Goal: Task Accomplishment & Management: Manage account settings

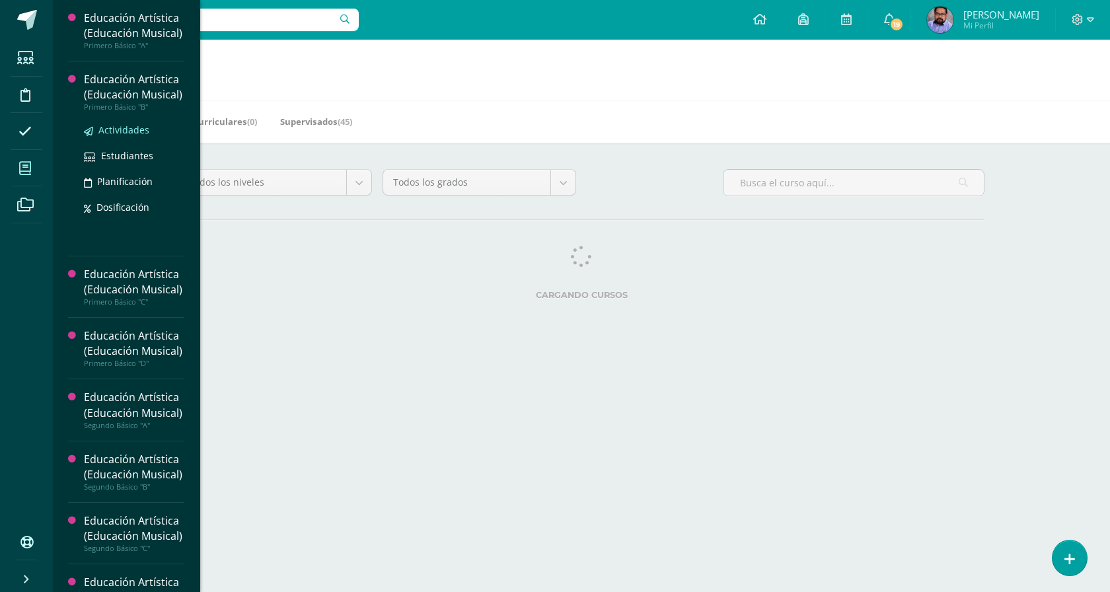
click at [118, 136] on span "Actividades" at bounding box center [123, 130] width 51 height 13
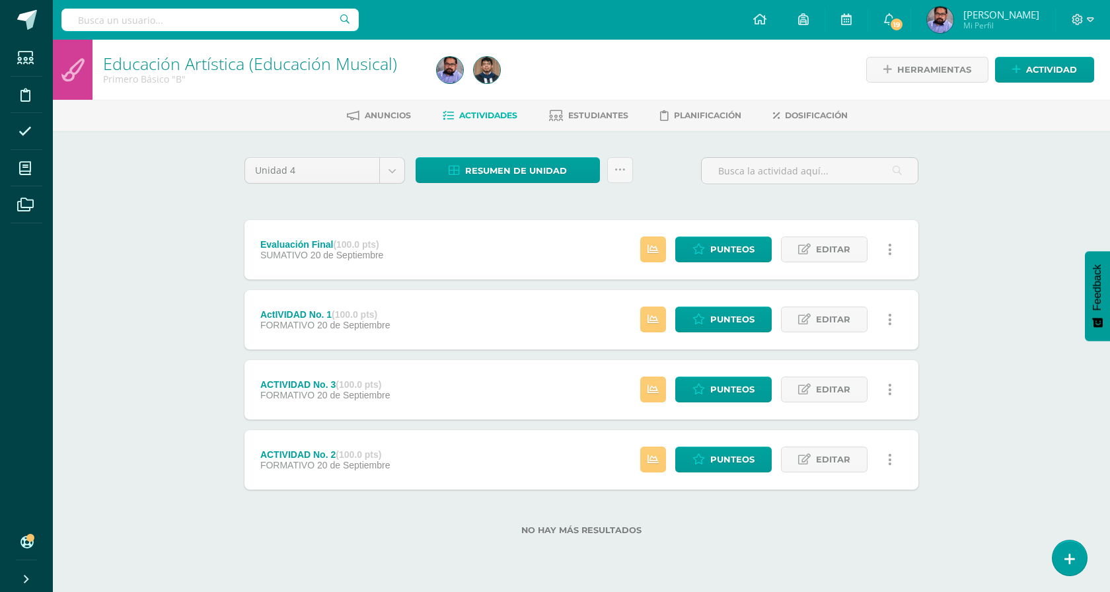
click at [629, 113] on ul "Anuncios Actividades Estudiantes Planificación Dosificación" at bounding box center [597, 115] width 1057 height 22
click at [617, 113] on span "Estudiantes" at bounding box center [598, 115] width 60 height 10
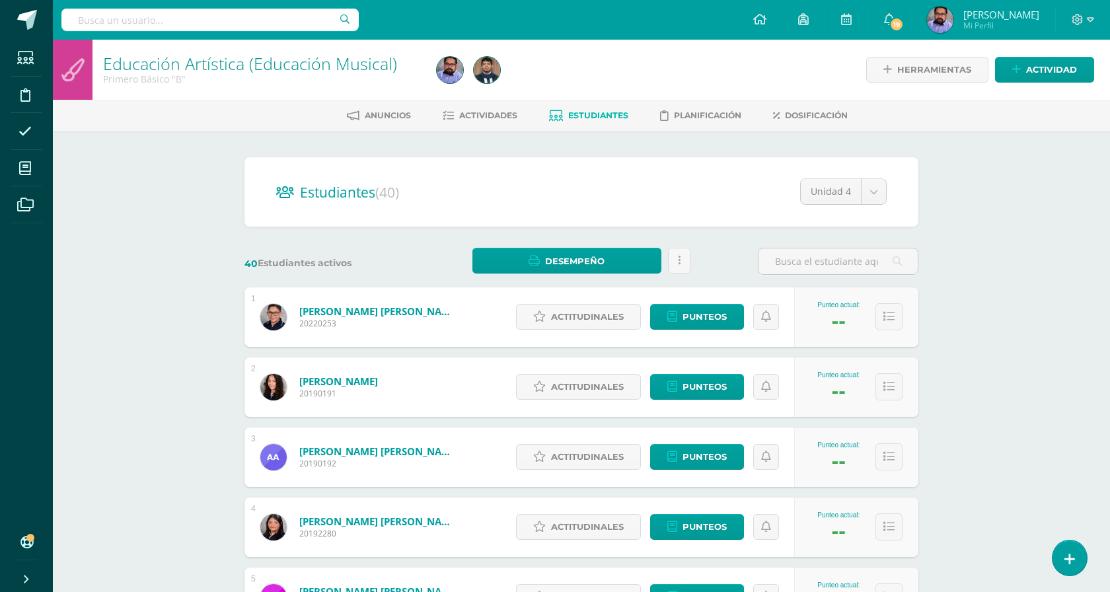
click at [605, 114] on span "Estudiantes" at bounding box center [598, 115] width 60 height 10
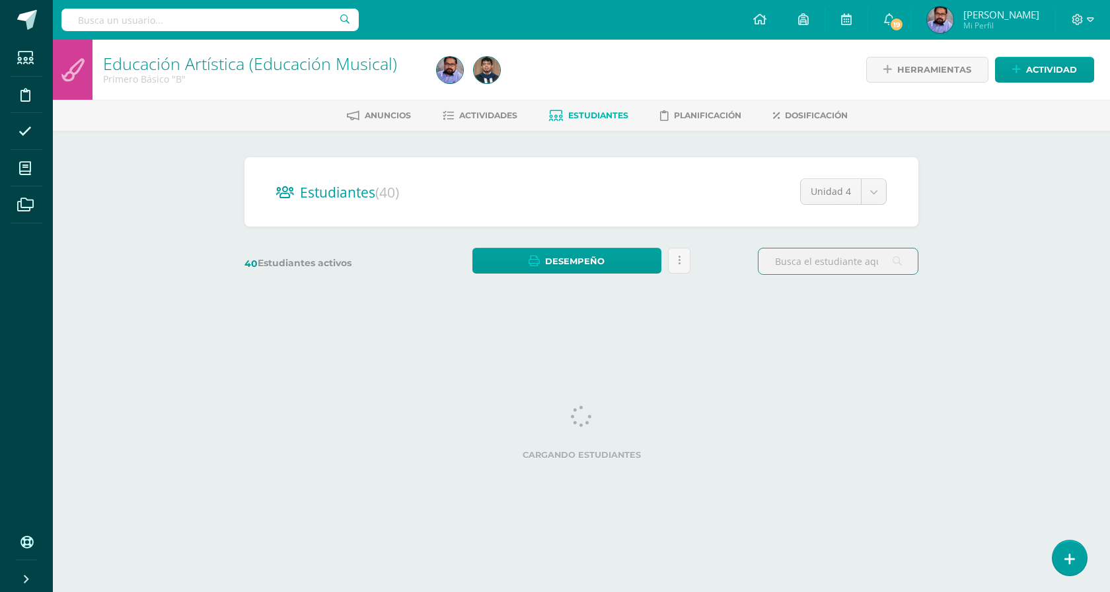
click at [806, 260] on input "text" at bounding box center [838, 261] width 159 height 26
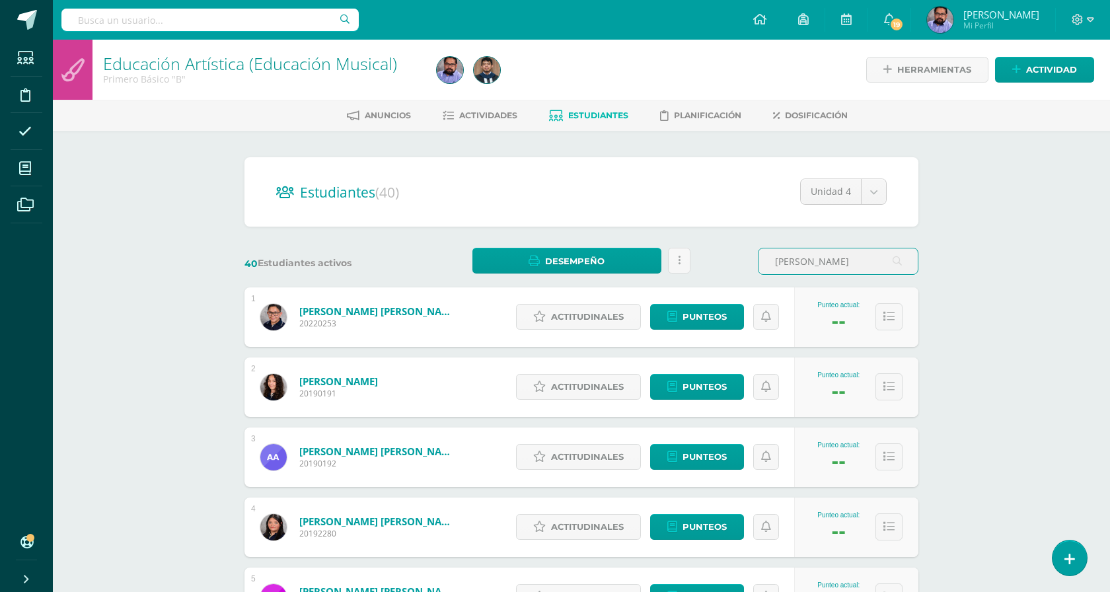
click at [816, 262] on input "rodas" at bounding box center [838, 261] width 159 height 26
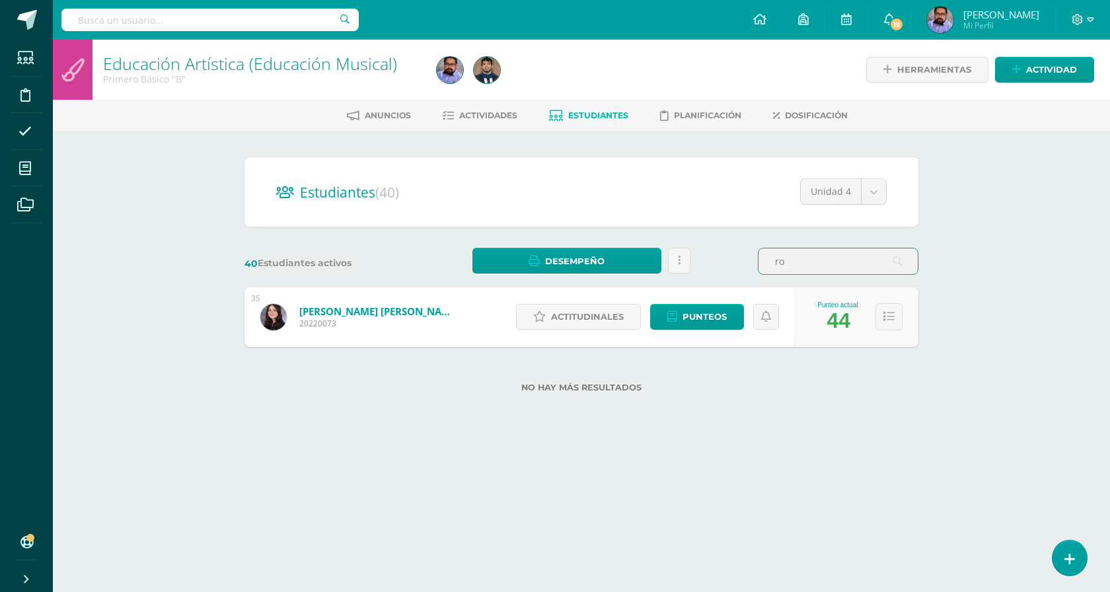
type input "r"
type input "rodas"
click at [695, 321] on span "Punteos" at bounding box center [705, 317] width 44 height 24
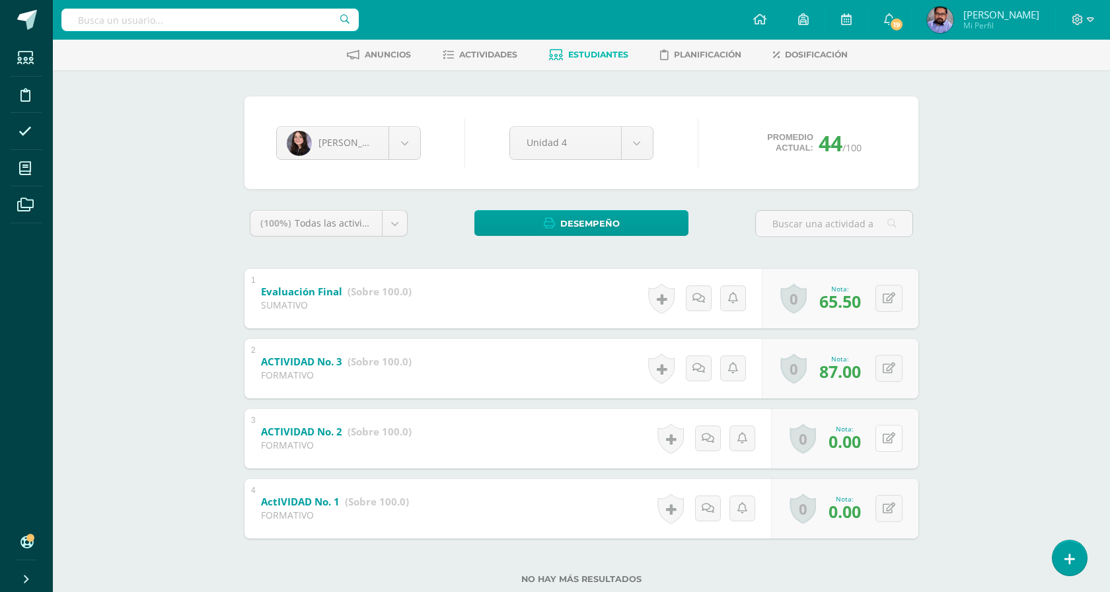
scroll to position [94, 0]
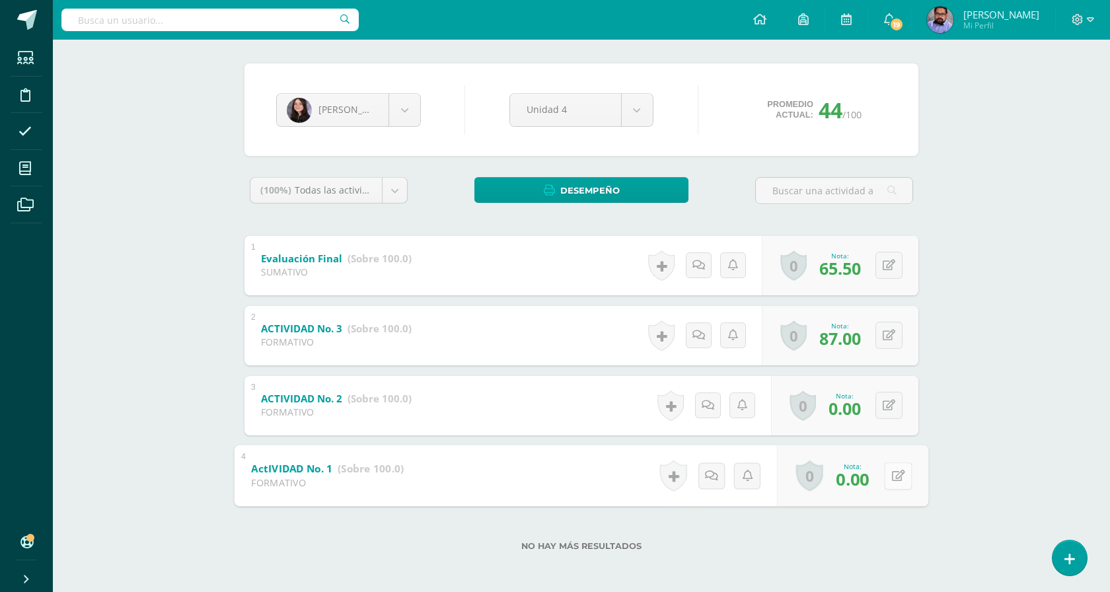
click at [892, 471] on icon at bounding box center [898, 475] width 13 height 11
type input "50"
click at [928, 443] on div "Daniela Rodas Lemuel Alvarez Mariángel Alvizures Ana Archila Fátima Arellano Em…" at bounding box center [581, 315] width 727 height 556
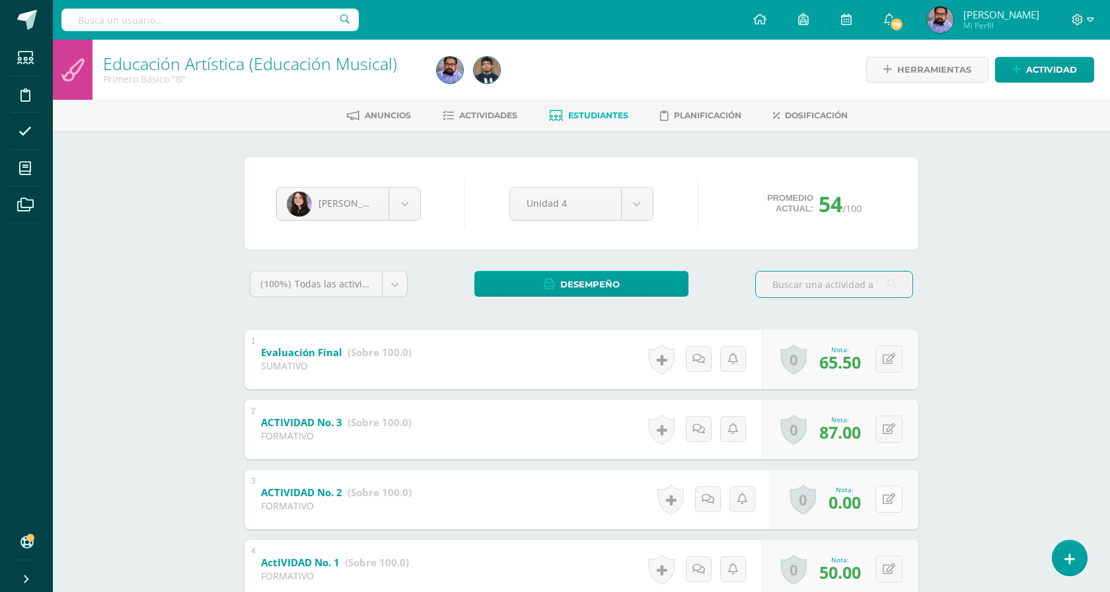
click at [888, 496] on button at bounding box center [889, 499] width 27 height 27
type input "25"
click at [947, 461] on div "Educación Artística (Educación Musical) Primero Básico "B" Herramientas Detalle…" at bounding box center [581, 364] width 1057 height 648
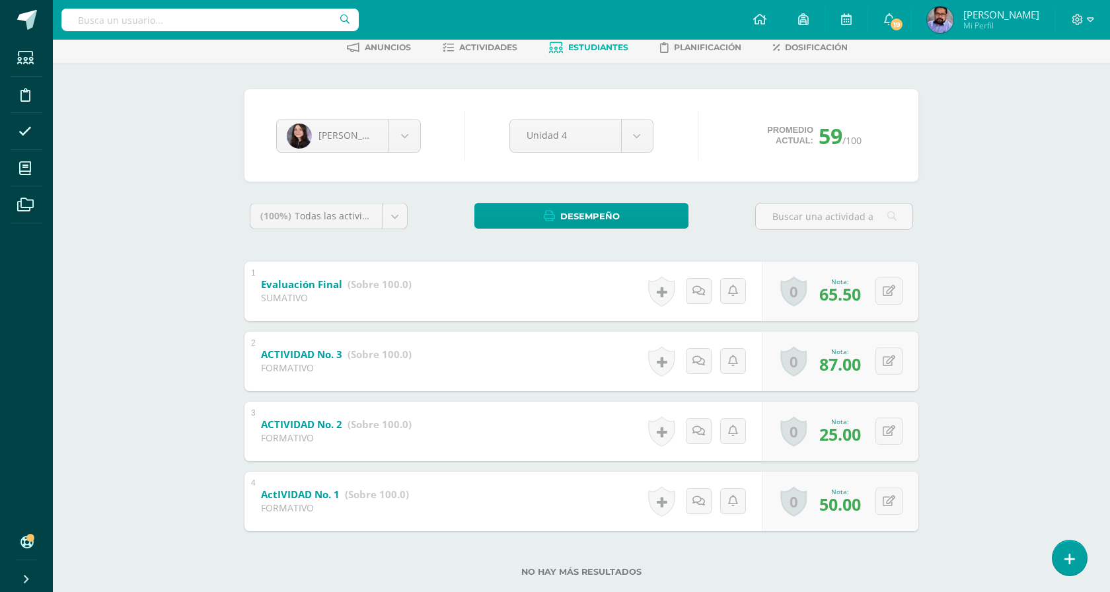
scroll to position [79, 0]
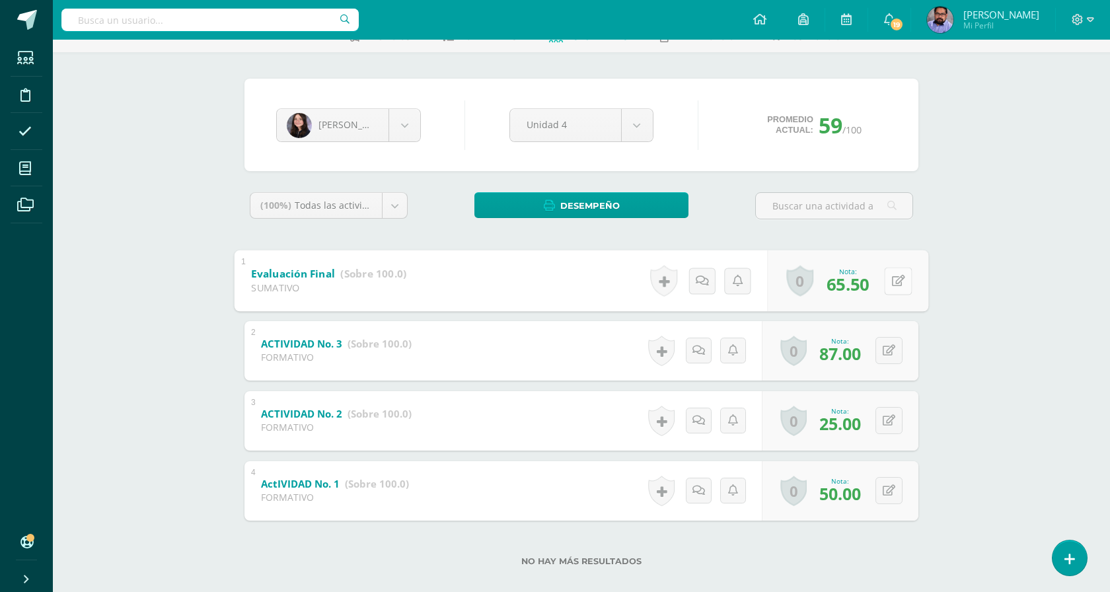
click at [892, 282] on icon at bounding box center [898, 280] width 13 height 11
type input "82"
click at [866, 285] on icon at bounding box center [863, 285] width 12 height 11
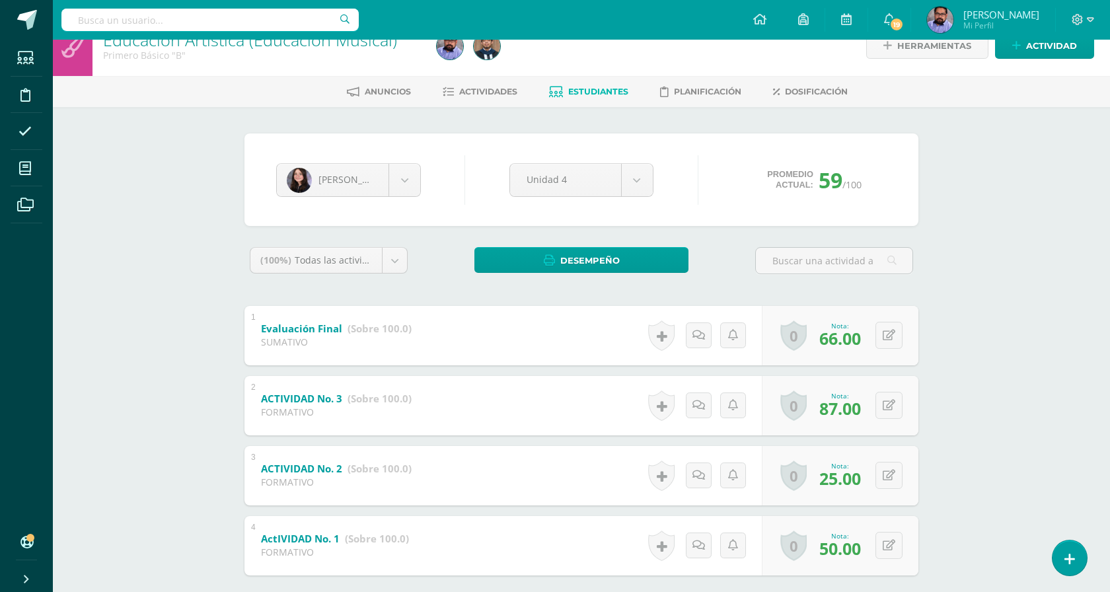
scroll to position [54, 0]
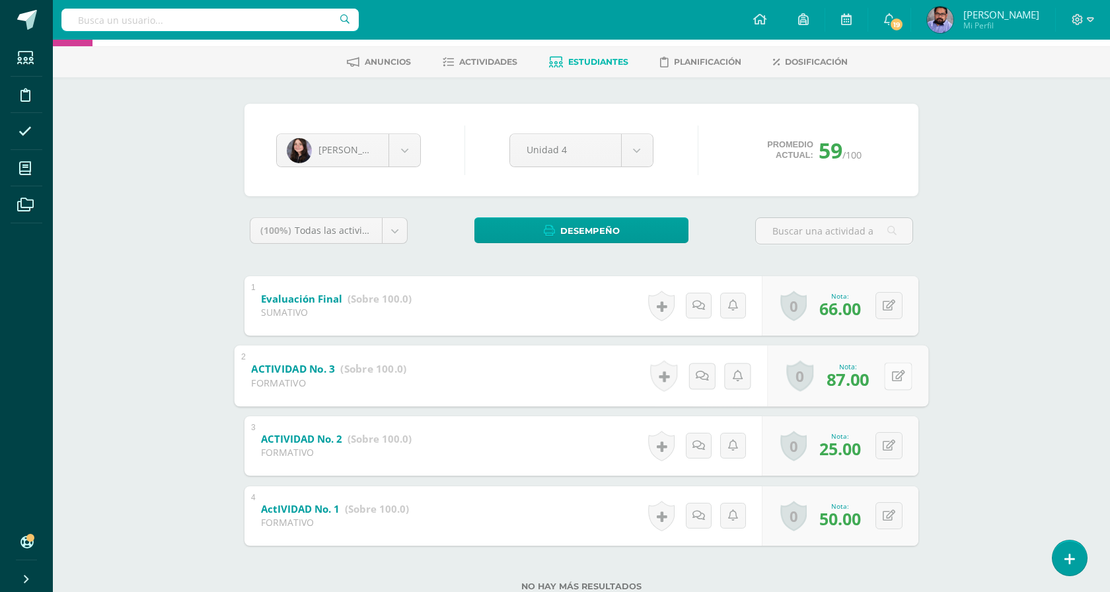
click at [893, 375] on icon at bounding box center [898, 375] width 13 height 11
type input "88"
click at [856, 371] on link at bounding box center [863, 380] width 26 height 26
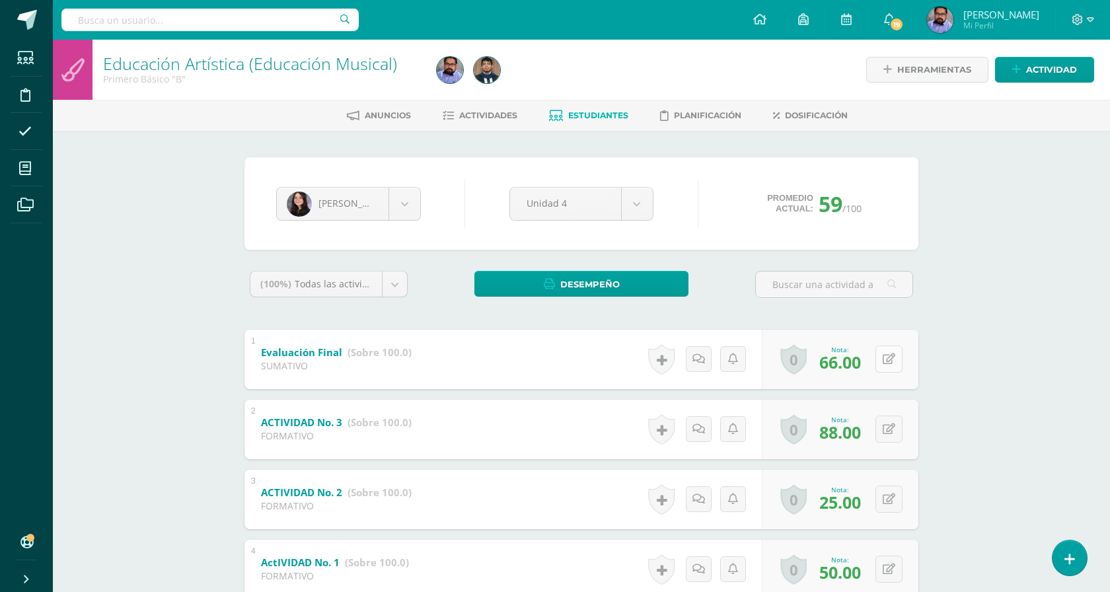
click at [887, 370] on button at bounding box center [889, 359] width 27 height 27
type input "83"
click at [858, 352] on link at bounding box center [863, 363] width 26 height 26
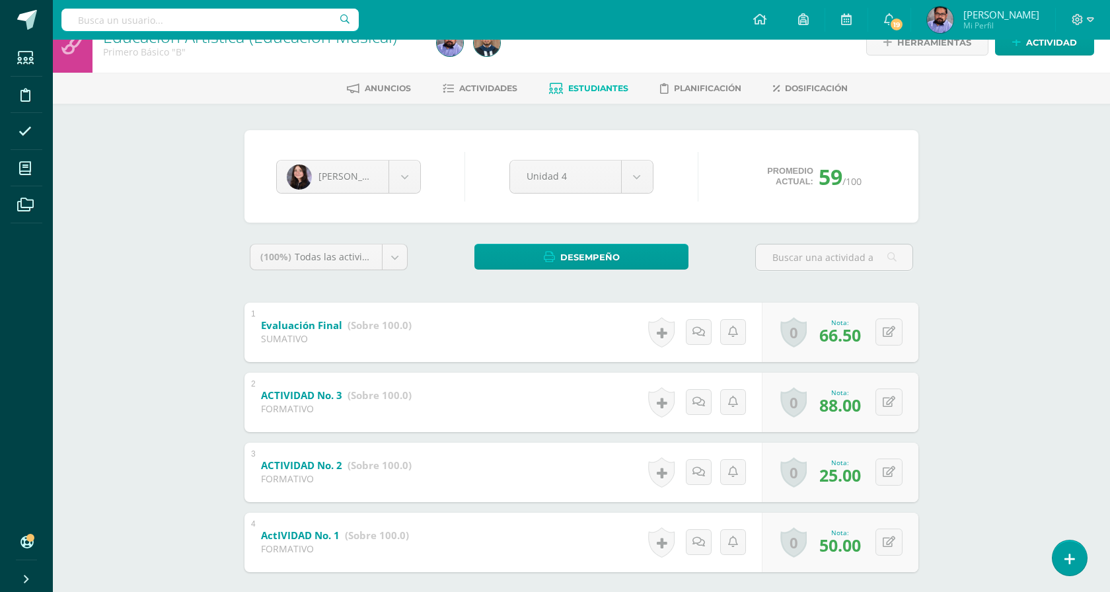
scroll to position [30, 0]
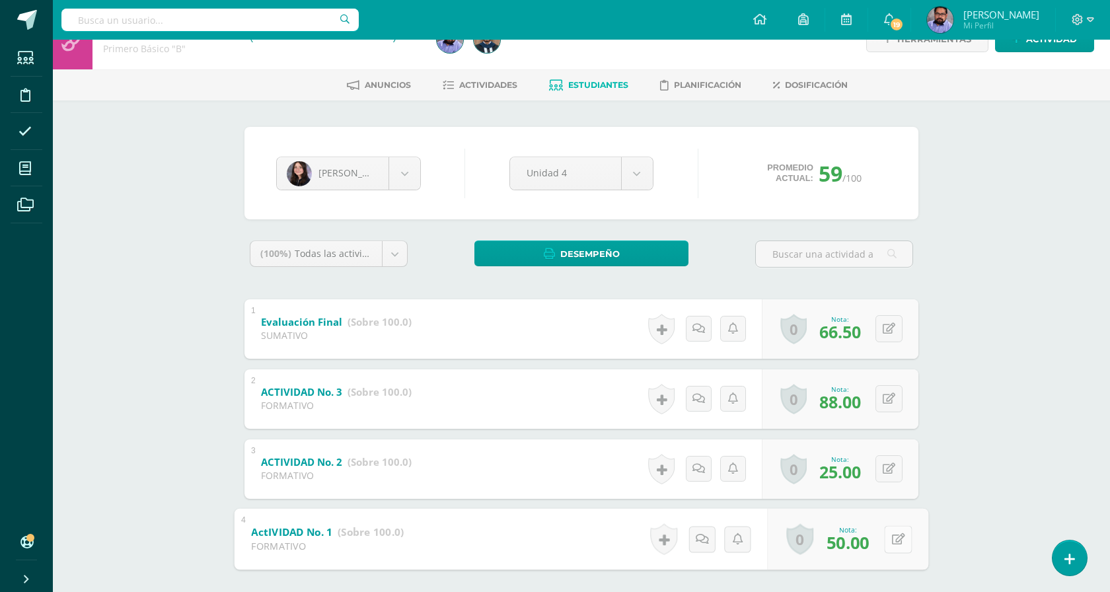
click at [892, 541] on icon at bounding box center [898, 538] width 13 height 11
type input "55"
click at [860, 543] on icon at bounding box center [863, 543] width 12 height 11
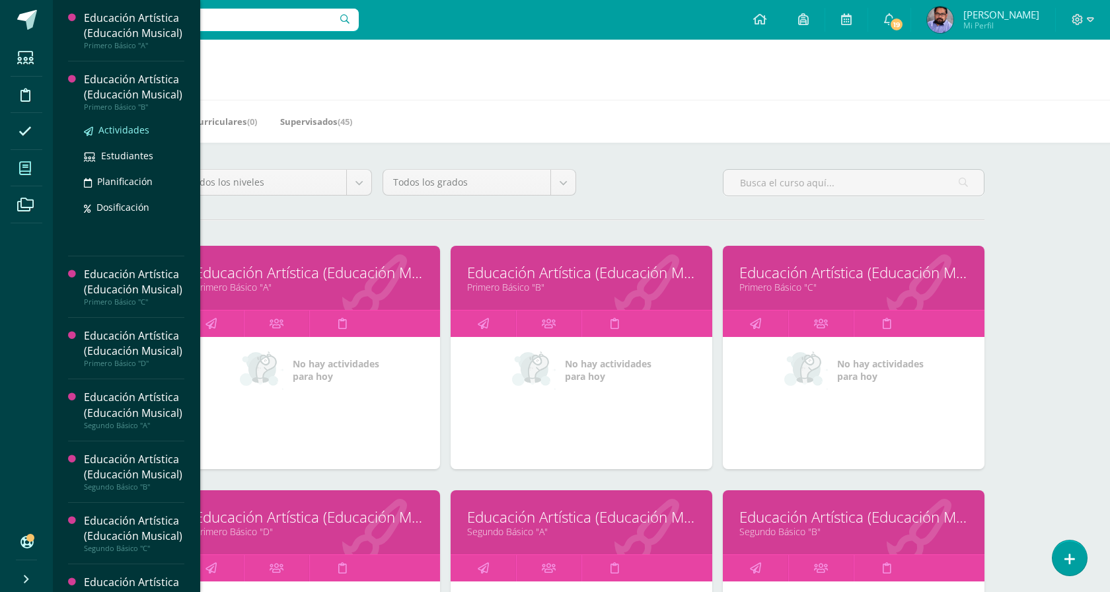
click at [128, 136] on span "Actividades" at bounding box center [123, 130] width 51 height 13
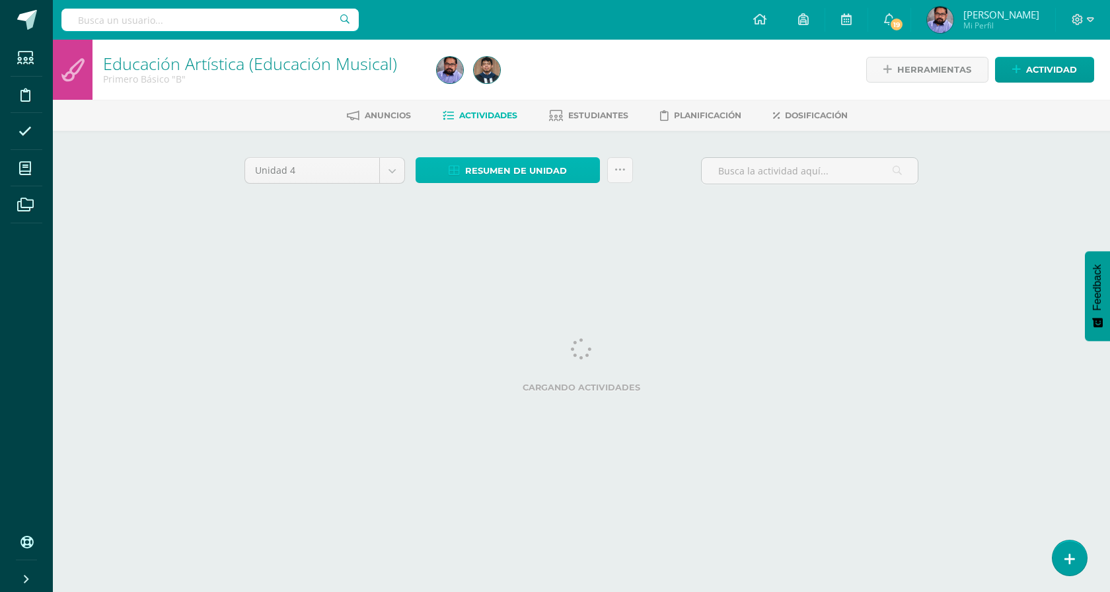
click at [547, 168] on span "Resumen de unidad" at bounding box center [516, 171] width 102 height 24
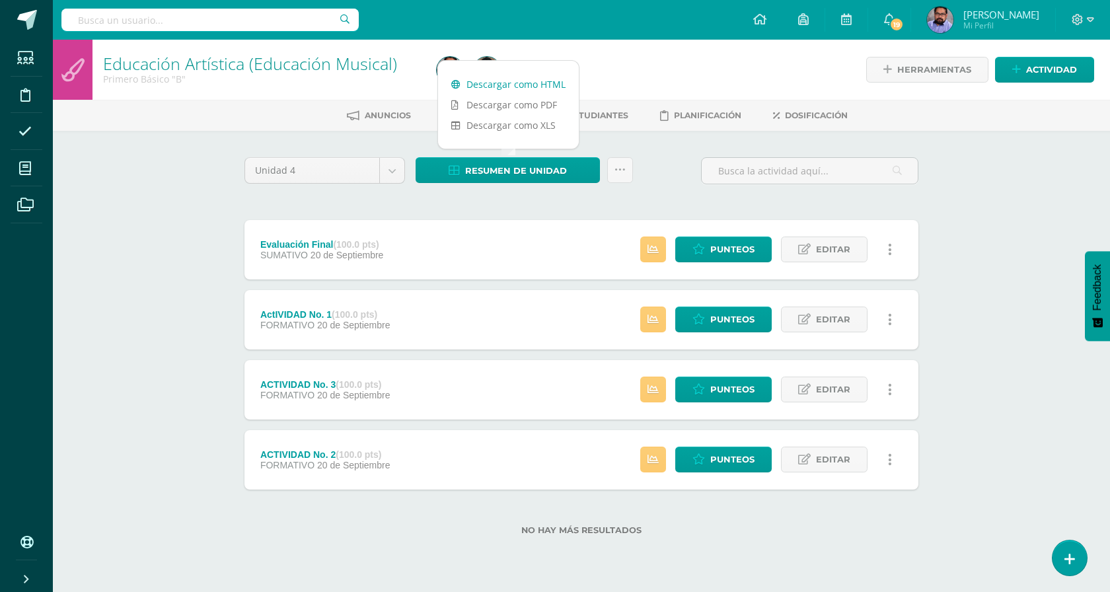
click at [533, 82] on link "Descargar como HTML" at bounding box center [508, 84] width 141 height 20
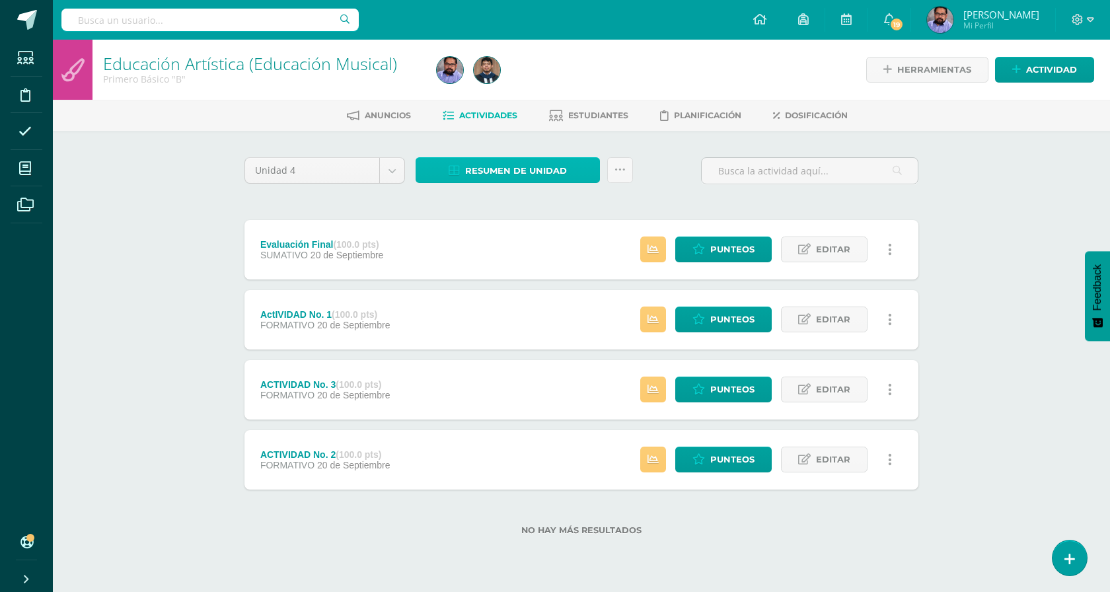
click at [540, 165] on span "Resumen de unidad" at bounding box center [516, 171] width 102 height 24
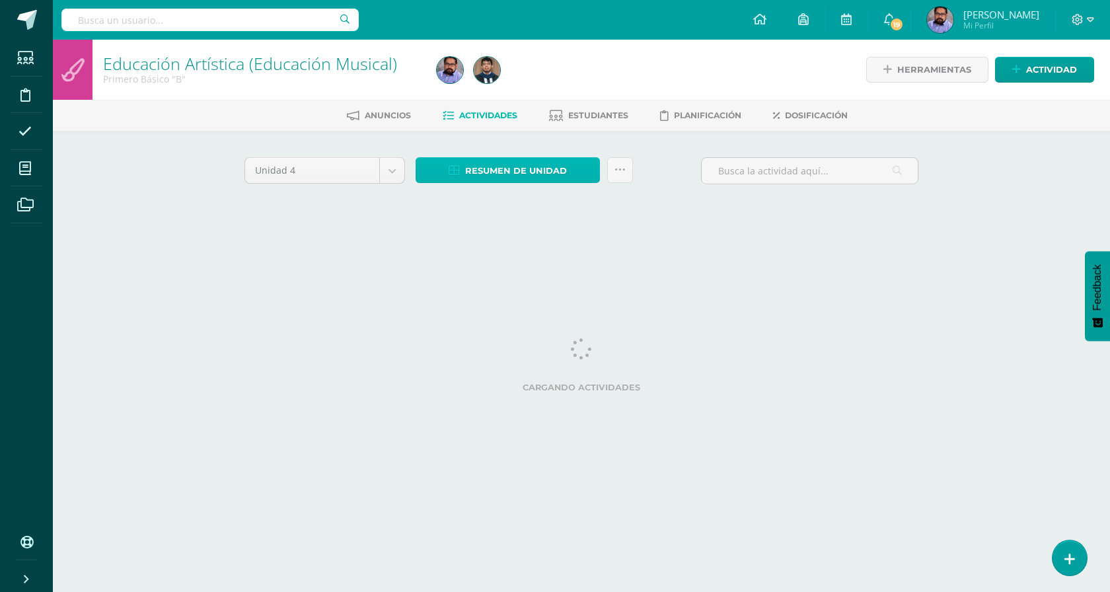
click at [537, 173] on span "Resumen de unidad" at bounding box center [516, 171] width 102 height 24
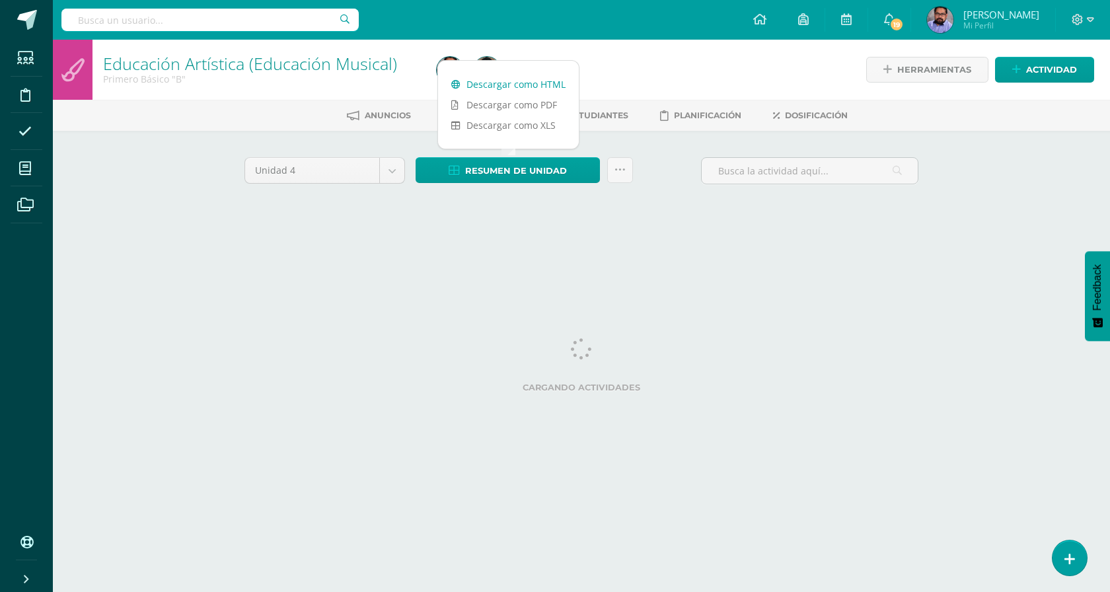
click at [548, 86] on link "Descargar como HTML" at bounding box center [508, 84] width 141 height 20
